Goal: Transaction & Acquisition: Purchase product/service

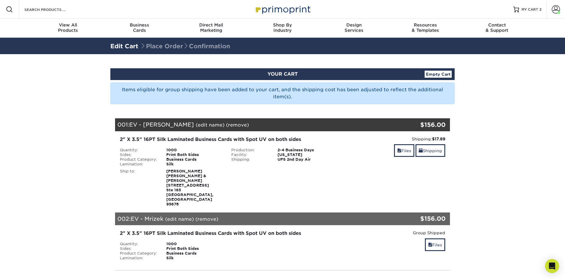
click at [24, 164] on section "YOUR CART Empty Cart Items eligible for group shipping have been added to your …" at bounding box center [282, 213] width 565 height 319
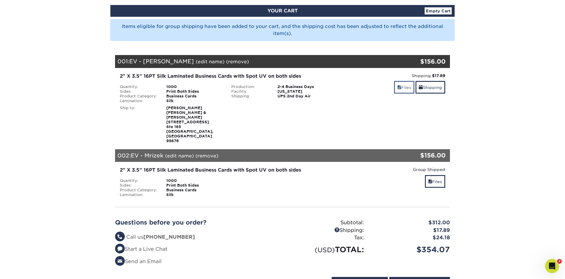
scroll to position [64, 0]
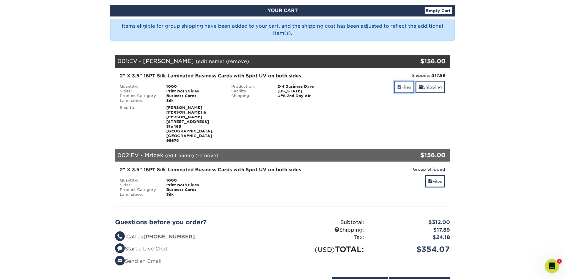
click at [403, 87] on link "Files" at bounding box center [404, 87] width 20 height 13
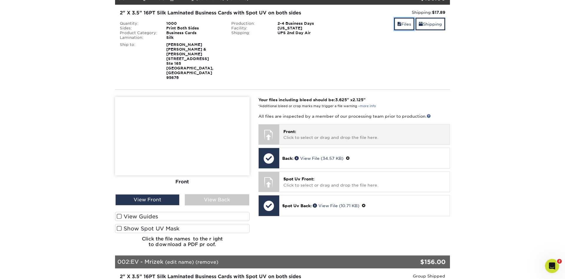
scroll to position [127, 0]
click at [323, 128] on p "Front: Click to select or drag and drop the file here." at bounding box center [365, 134] width 162 height 12
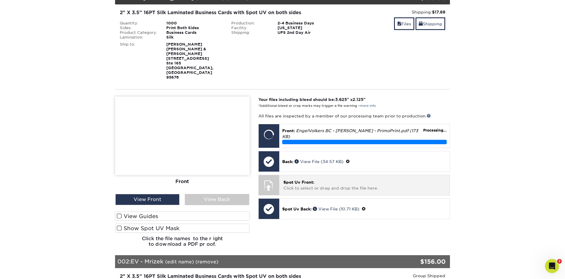
click at [348, 179] on p "Spot Uv Front: Click to select or drag and drop the file here." at bounding box center [365, 185] width 162 height 12
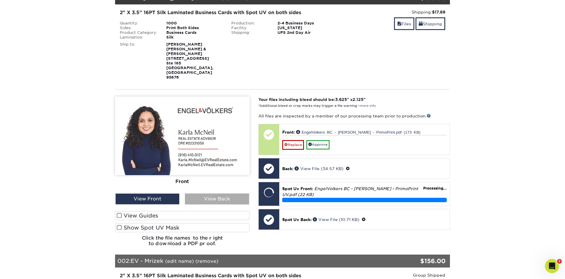
click at [201, 193] on div "View Back" at bounding box center [217, 198] width 64 height 11
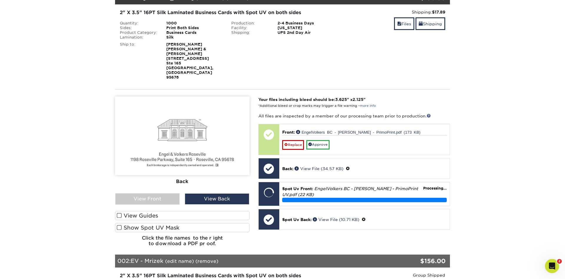
click at [168, 211] on label "View Guides" at bounding box center [182, 215] width 135 height 9
click at [0, 0] on input "View Guides" at bounding box center [0, 0] width 0 height 0
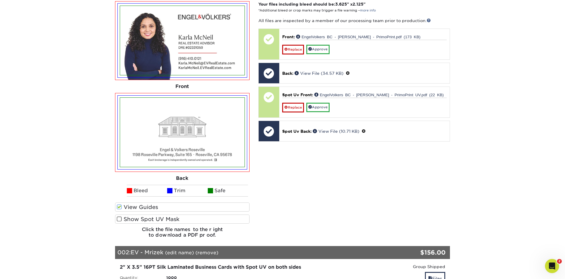
click at [121, 204] on span at bounding box center [119, 207] width 5 height 6
click at [0, 0] on input "View Guides" at bounding box center [0, 0] width 0 height 0
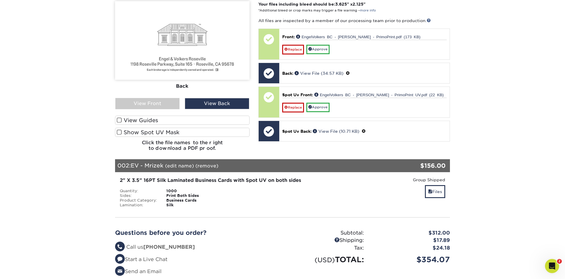
scroll to position [135, 0]
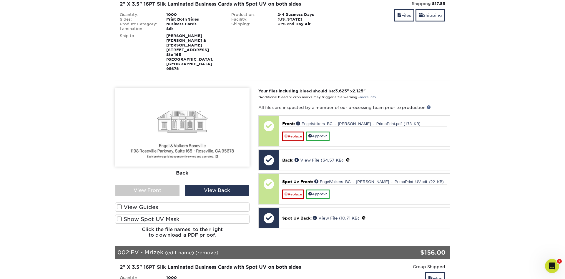
click at [120, 216] on span at bounding box center [119, 219] width 5 height 6
click at [0, 0] on input "Show Spot UV Mask" at bounding box center [0, 0] width 0 height 0
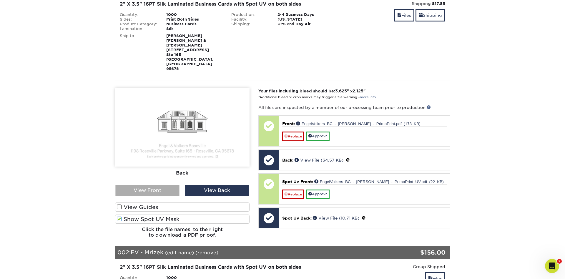
click at [168, 185] on div "View Front" at bounding box center [147, 190] width 64 height 11
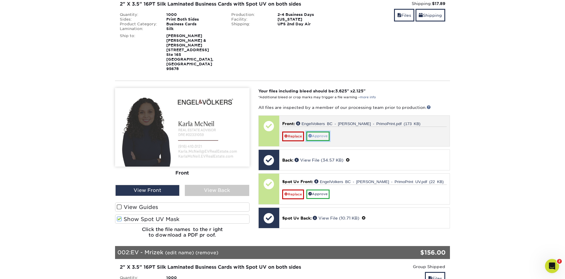
click at [322, 132] on link "Approve" at bounding box center [317, 136] width 23 height 9
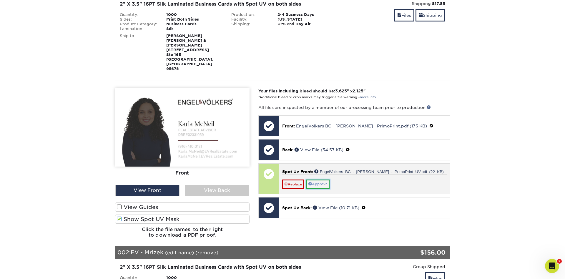
click at [320, 180] on link "Approve" at bounding box center [317, 184] width 23 height 9
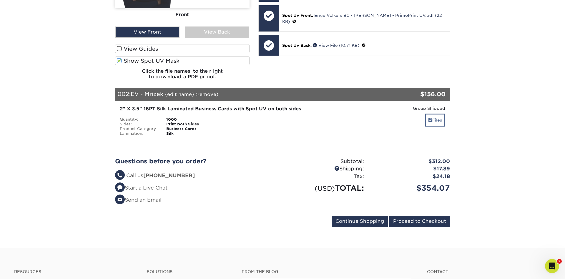
scroll to position [294, 0]
click at [434, 113] on link "Files" at bounding box center [435, 119] width 20 height 13
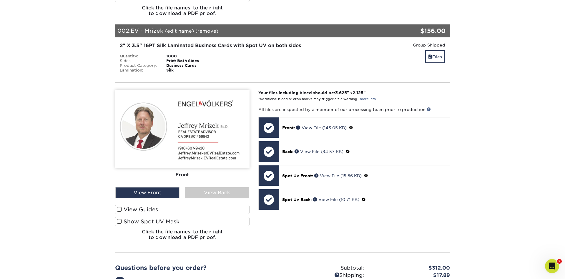
scroll to position [357, 0]
click at [120, 218] on span at bounding box center [119, 221] width 5 height 6
click at [0, 0] on input "Show Spot UV Mask" at bounding box center [0, 0] width 0 height 0
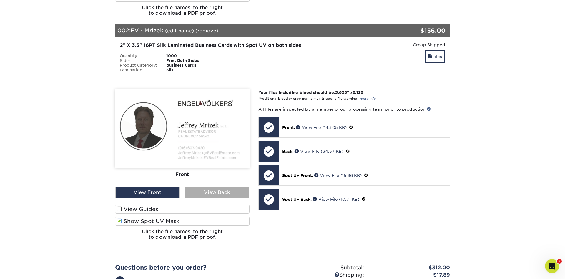
click at [213, 187] on div "View Back" at bounding box center [217, 192] width 64 height 11
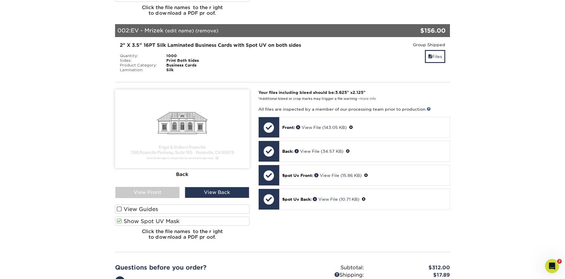
click at [477, 115] on section "YOUR CART Empty Cart Items eligible for group shipping have been added to your …" at bounding box center [282, 26] width 565 height 658
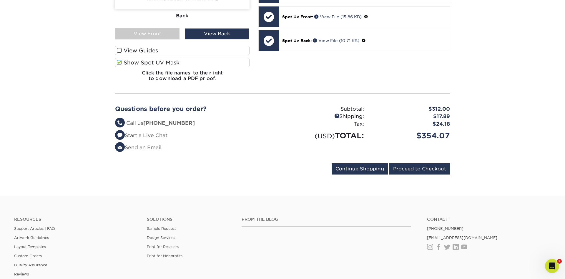
scroll to position [516, 0]
click at [443, 163] on input "Proceed to Checkout" at bounding box center [419, 168] width 61 height 11
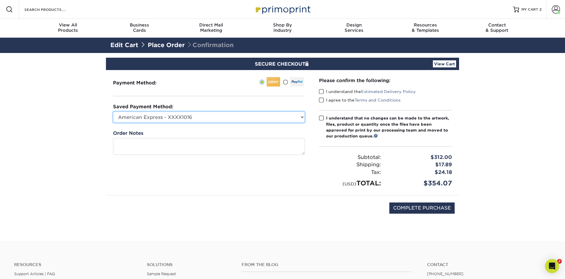
click at [113, 112] on select "American Express - XXXX1016 Visa - XXXX2004 American Express - XXXX4009 Visa - …" at bounding box center [209, 117] width 192 height 11
select select "45886"
click option "Visa - XXXX2746" at bounding box center [0, 0] width 0 height 0
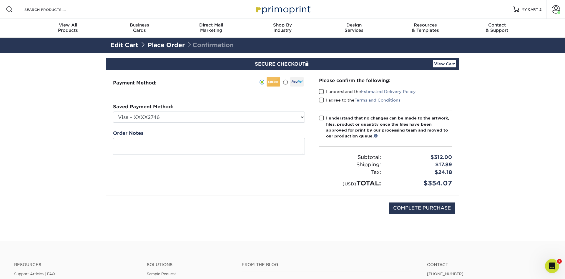
click at [322, 93] on span at bounding box center [321, 92] width 5 height 6
click at [0, 0] on input "I understand the Estimated Delivery Policy" at bounding box center [0, 0] width 0 height 0
click at [321, 99] on span at bounding box center [321, 100] width 5 height 6
click at [0, 0] on input "I agree to the Terms and Conditions" at bounding box center [0, 0] width 0 height 0
click at [320, 117] on span at bounding box center [321, 118] width 5 height 6
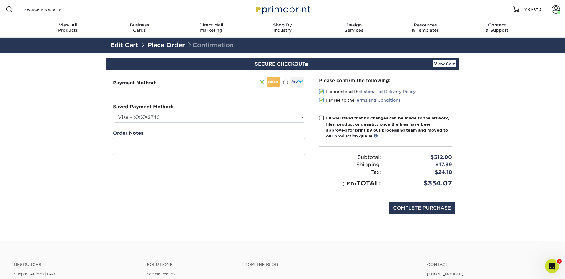
click at [0, 0] on input "I understand that no changes can be made to the artwork, files, product or quan…" at bounding box center [0, 0] width 0 height 0
click at [435, 208] on input "COMPLETE PURCHASE" at bounding box center [421, 208] width 65 height 11
type input "PROCESSING, PLEASE WAIT..."
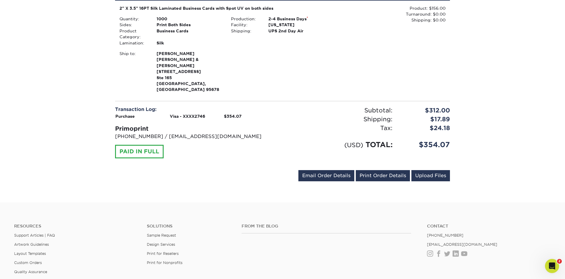
scroll to position [286, 0]
